Goal: Navigation & Orientation: Go to known website

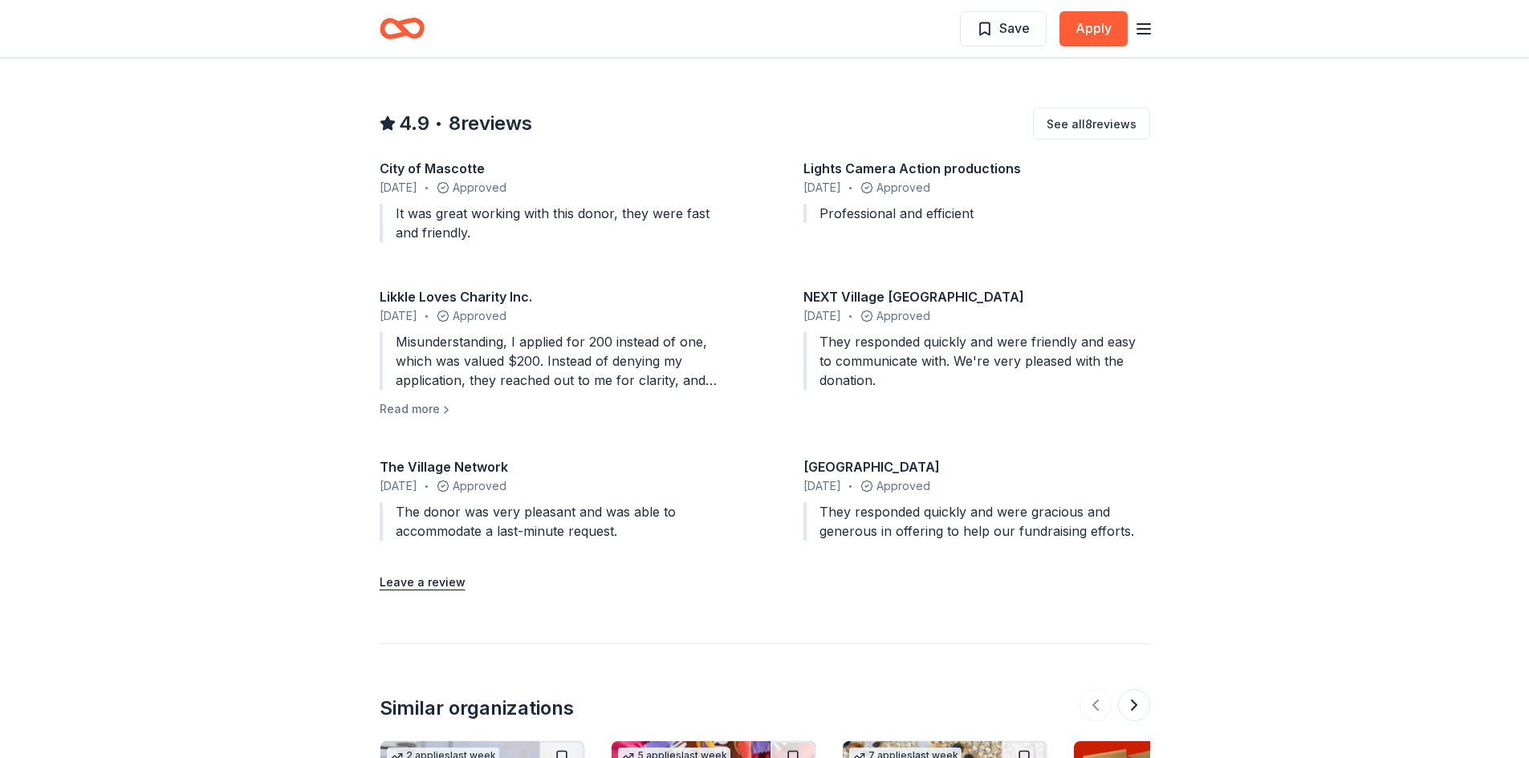
scroll to position [1525, 0]
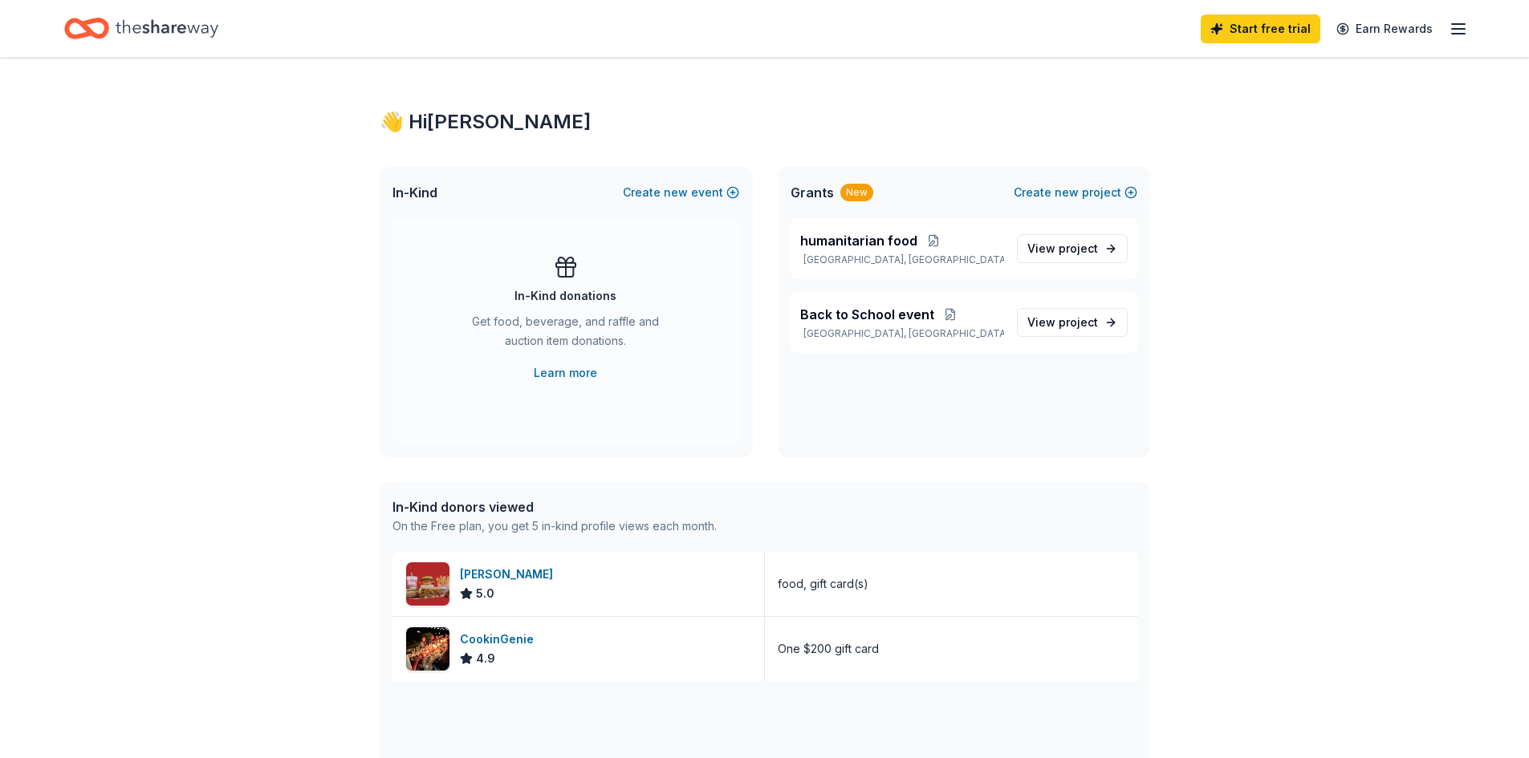
scroll to position [16, 0]
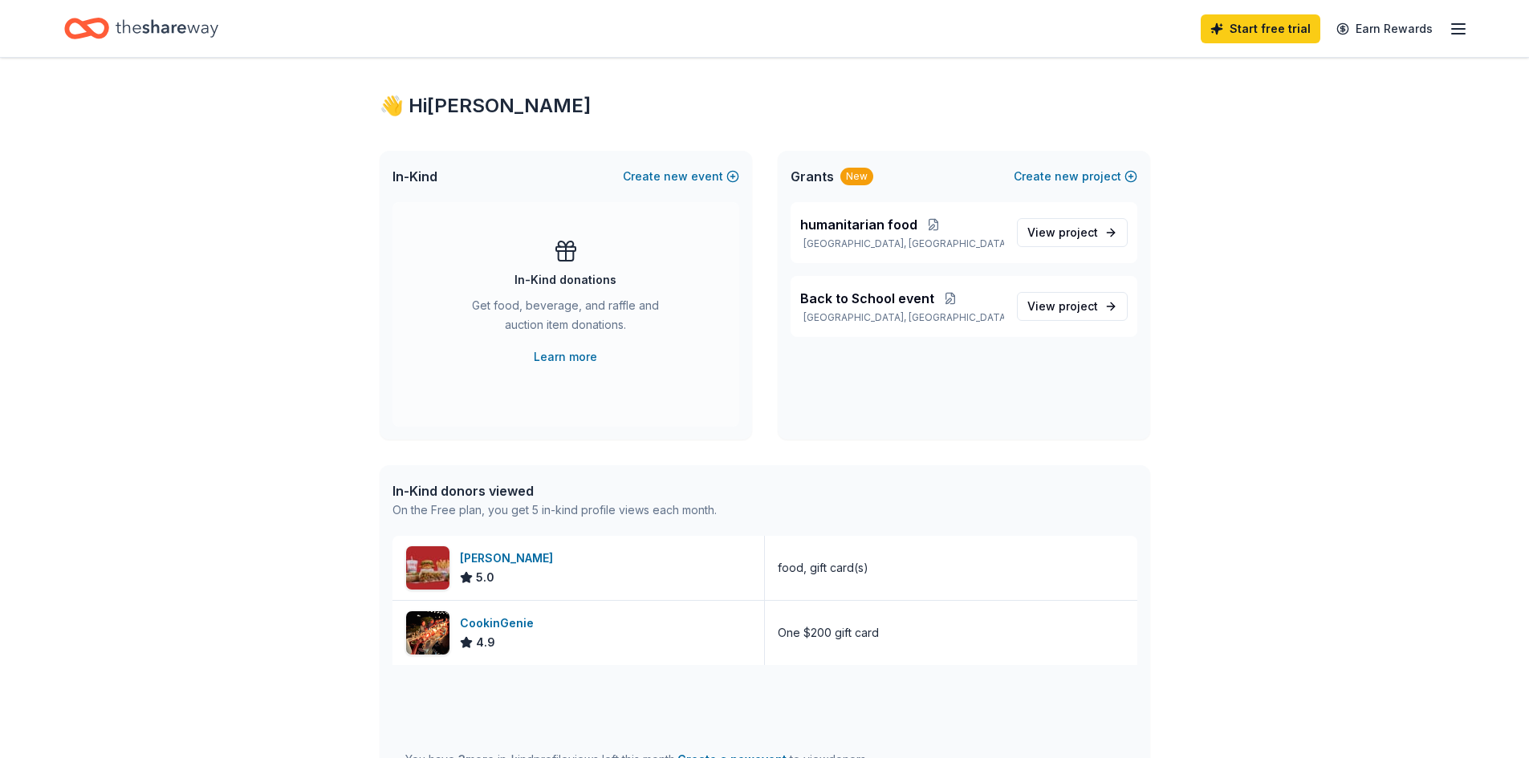
click at [1075, 235] on span "project" at bounding box center [1078, 233] width 39 height 14
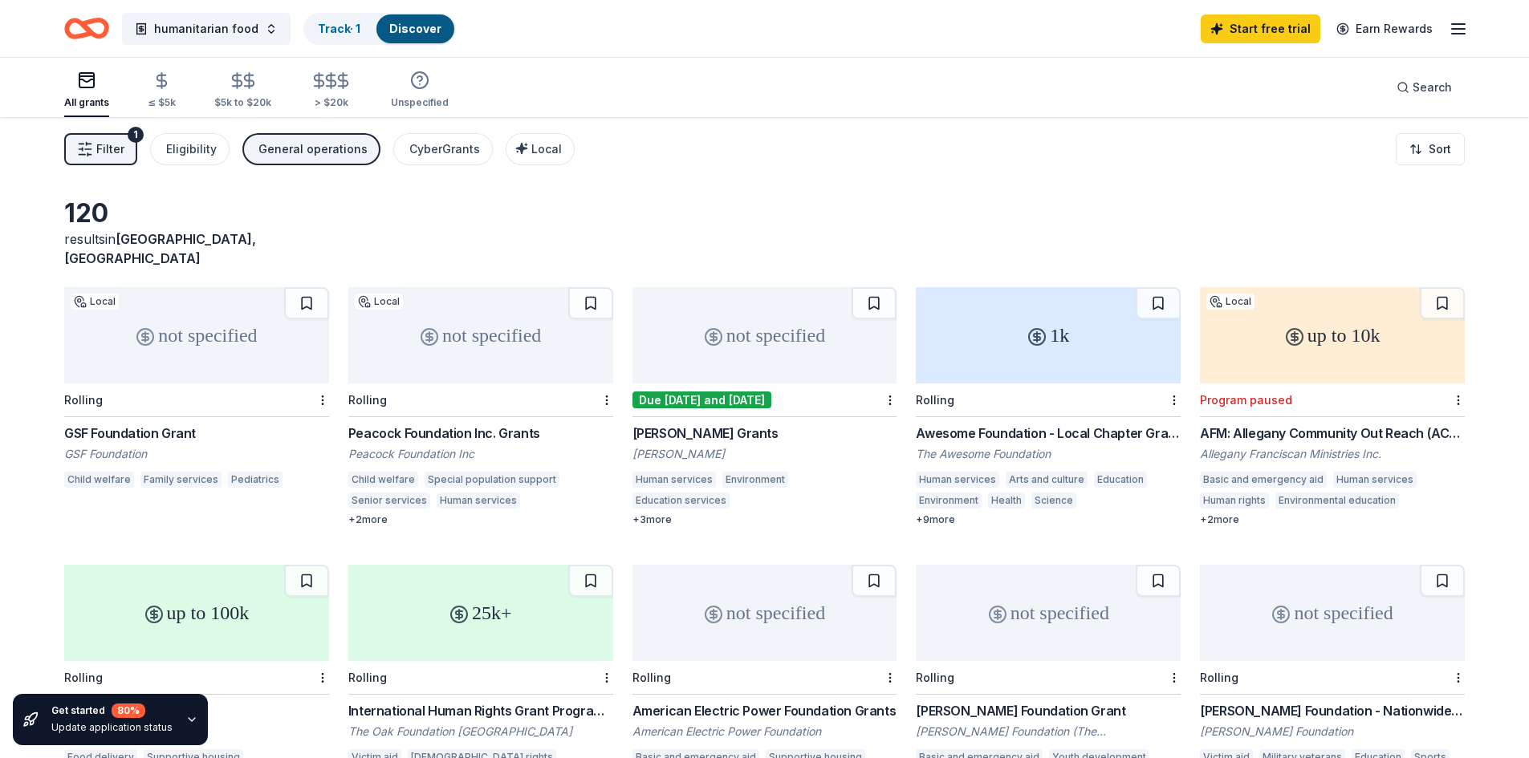
scroll to position [16, 0]
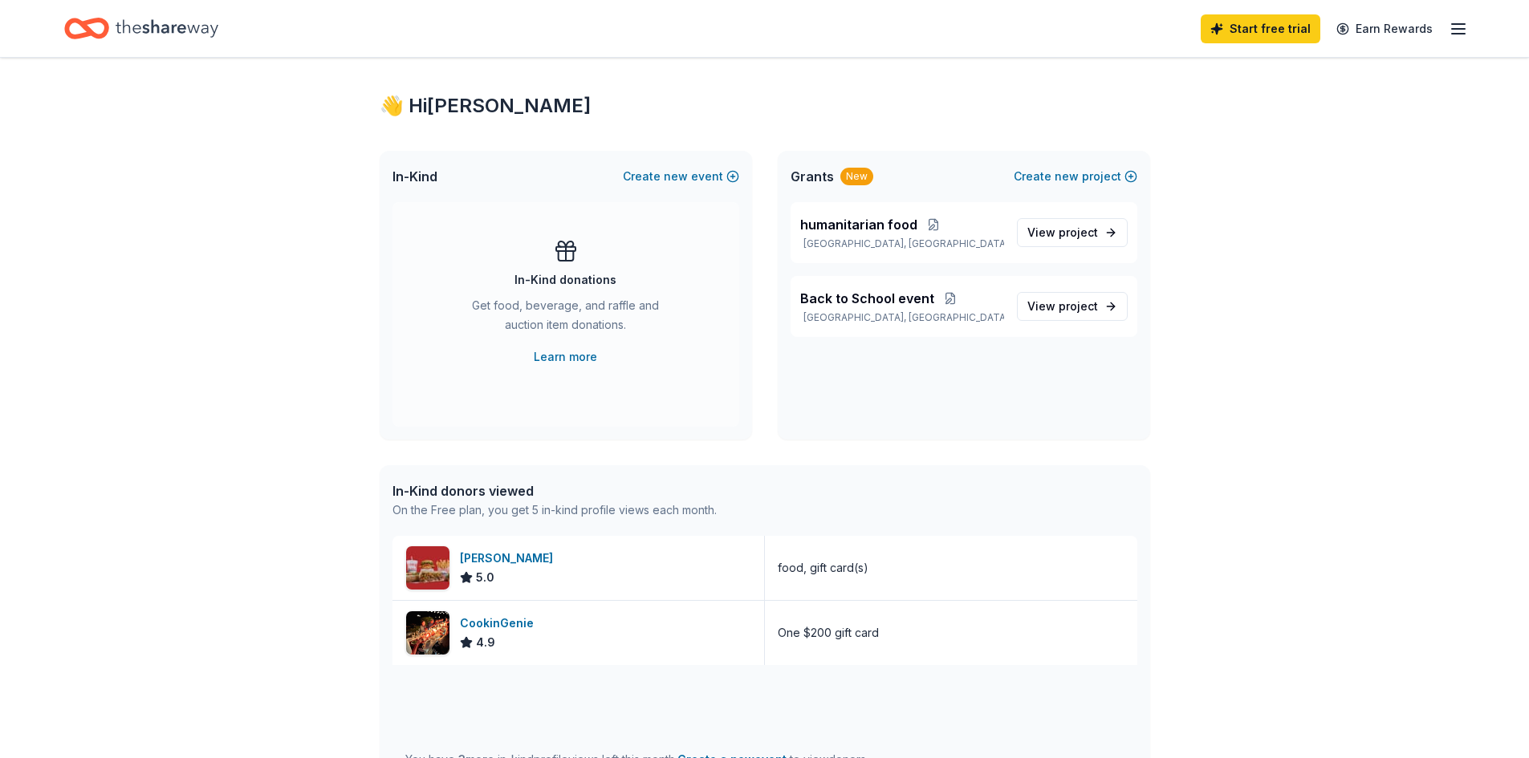
click at [209, 30] on icon "Home" at bounding box center [167, 28] width 103 height 33
